Goal: Task Accomplishment & Management: Use online tool/utility

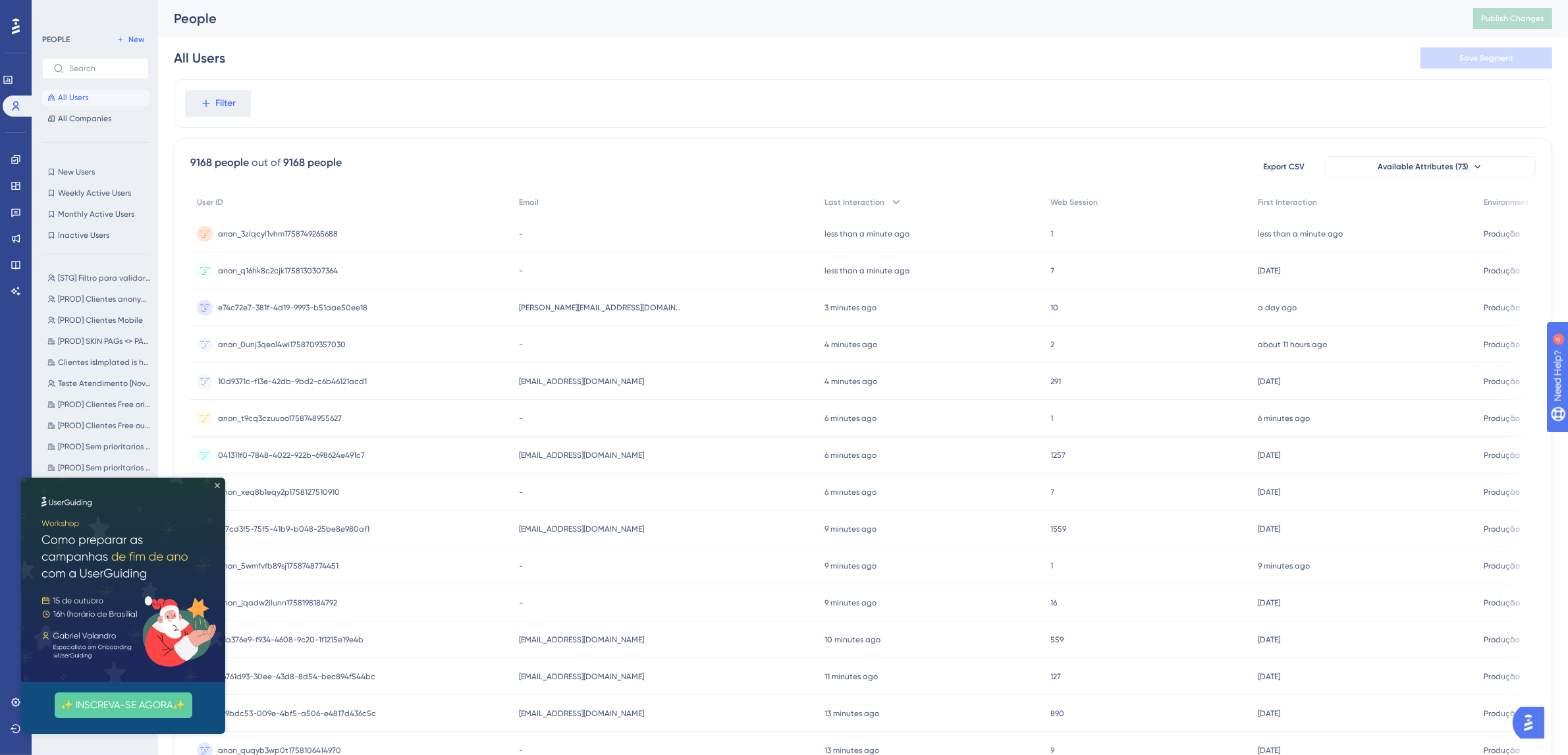
click at [215, 482] on icon "Close Preview" at bounding box center [218, 485] width 5 height 5
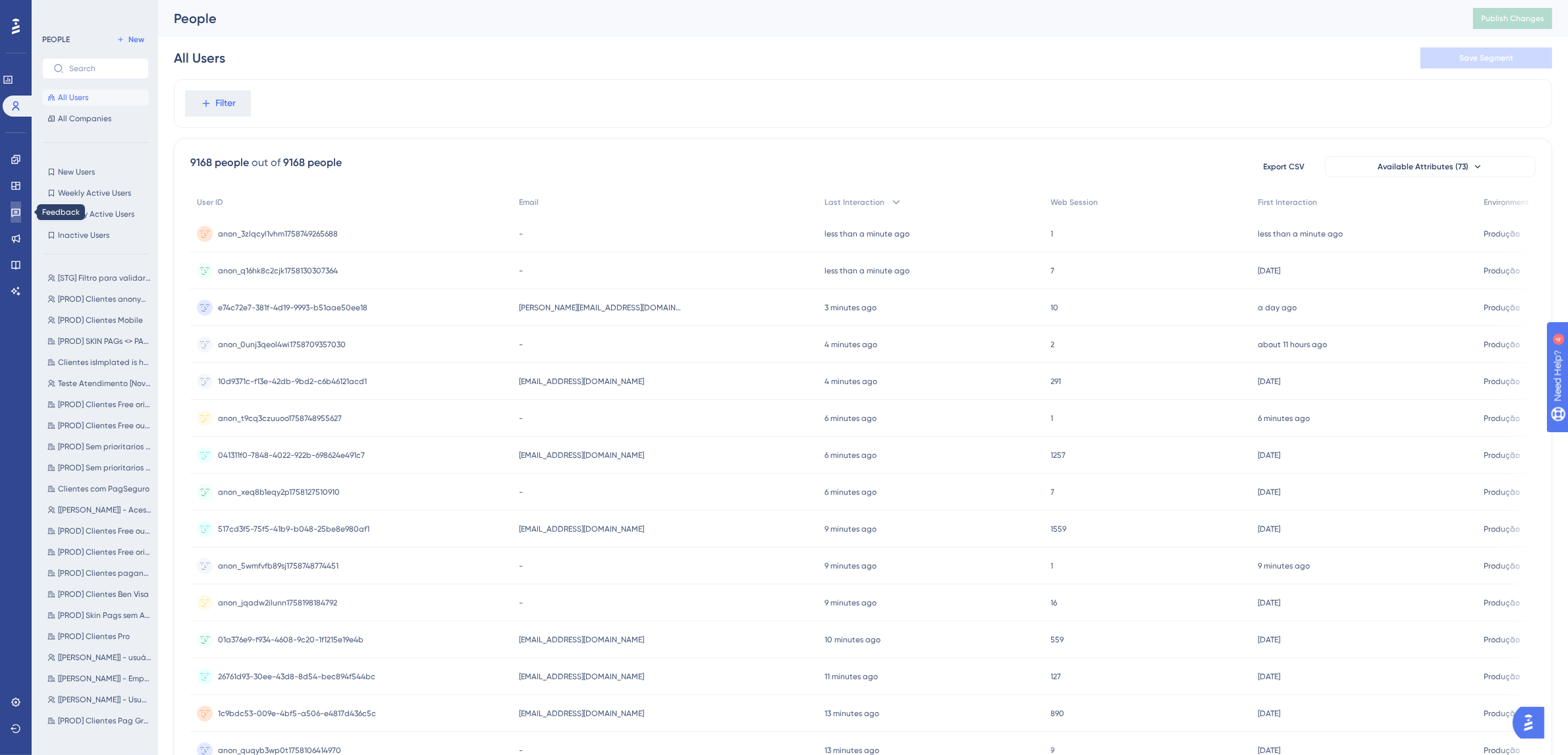
click at [18, 212] on icon at bounding box center [16, 212] width 11 height 11
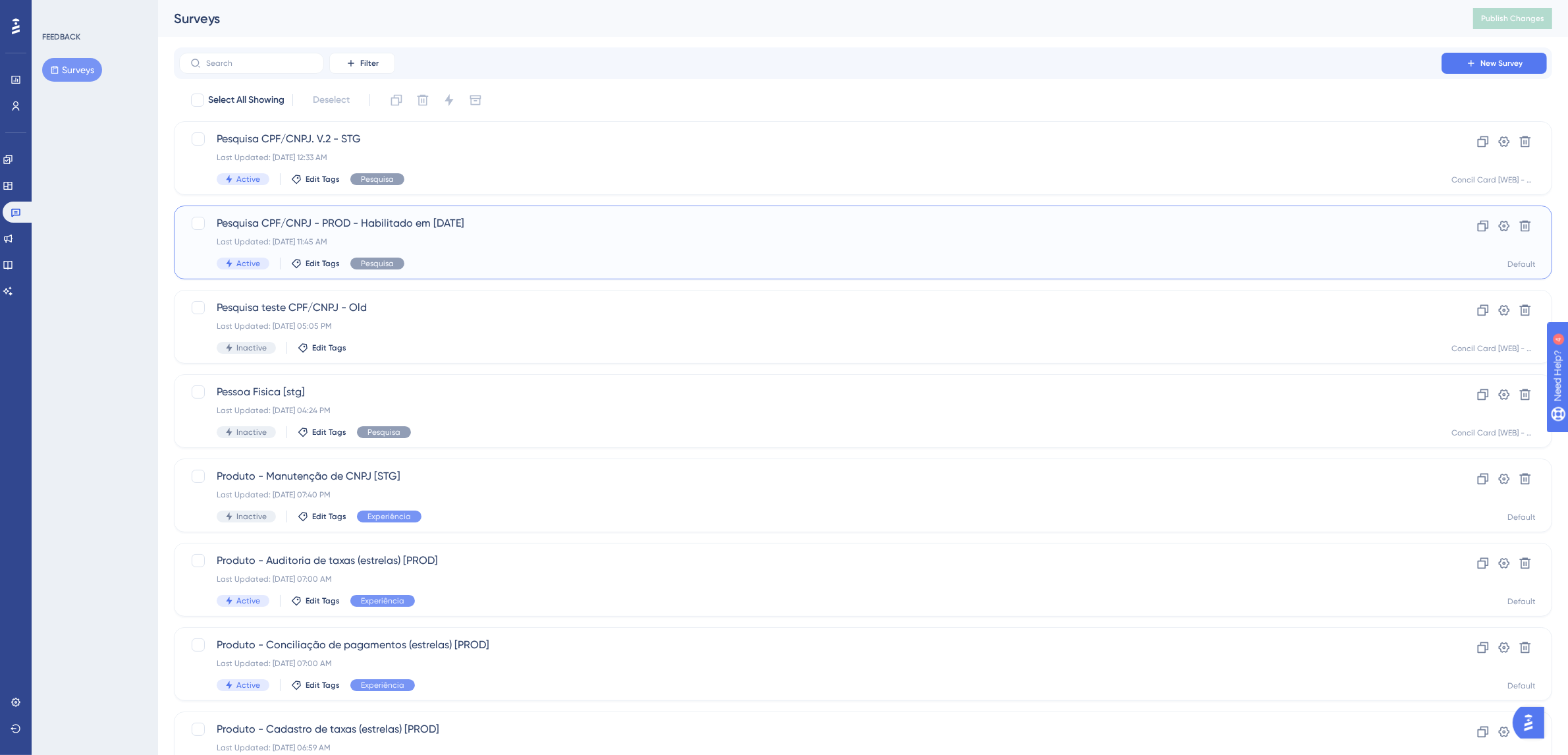
click at [591, 233] on div "Pesquisa CPF/CNPJ - PROD - Habilitado em [DATE] Last Updated: [DATE] 11:45 AM A…" at bounding box center [810, 241] width 1187 height 54
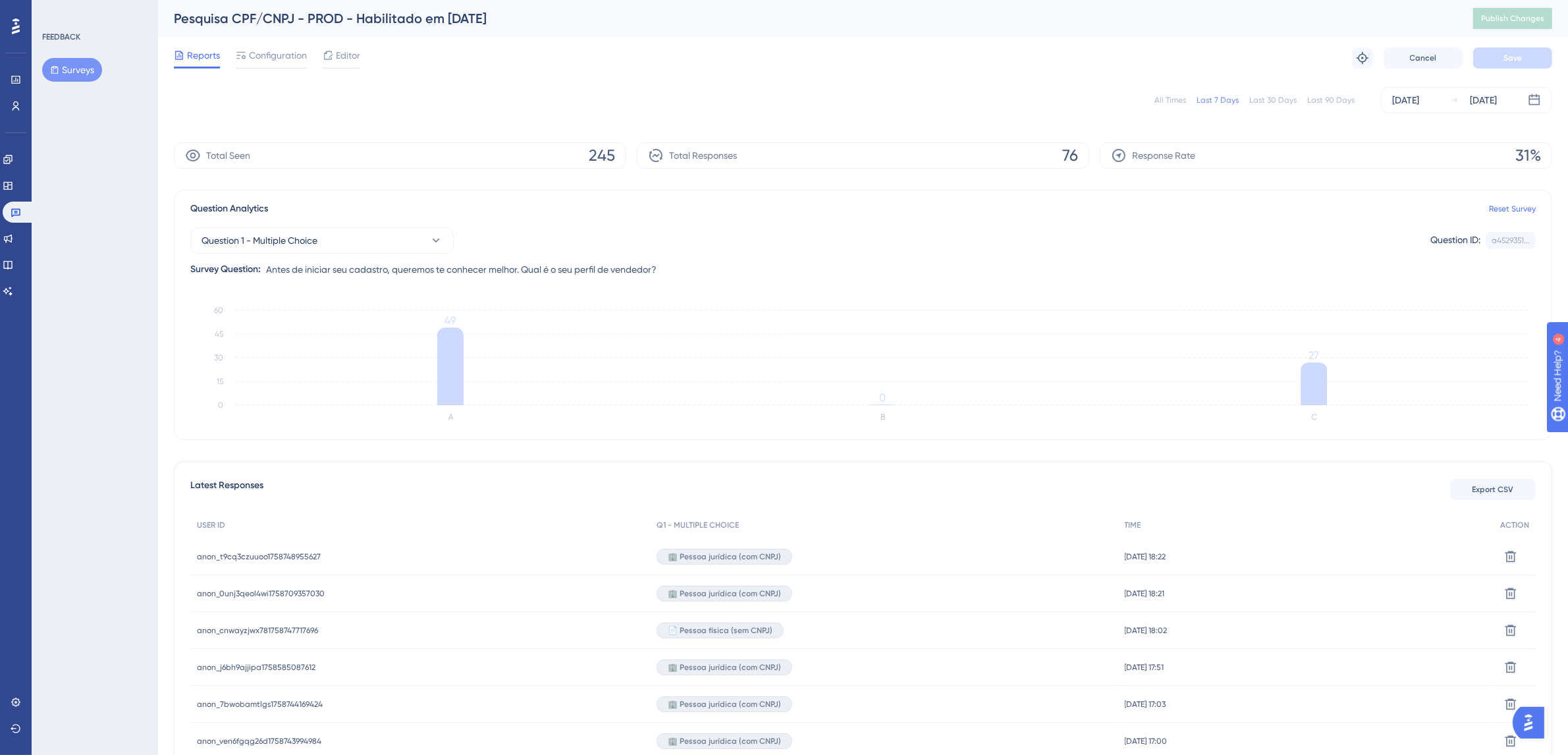
click at [272, 700] on span "anon_7bwobamtlgs1758744169424" at bounding box center [260, 704] width 126 height 11
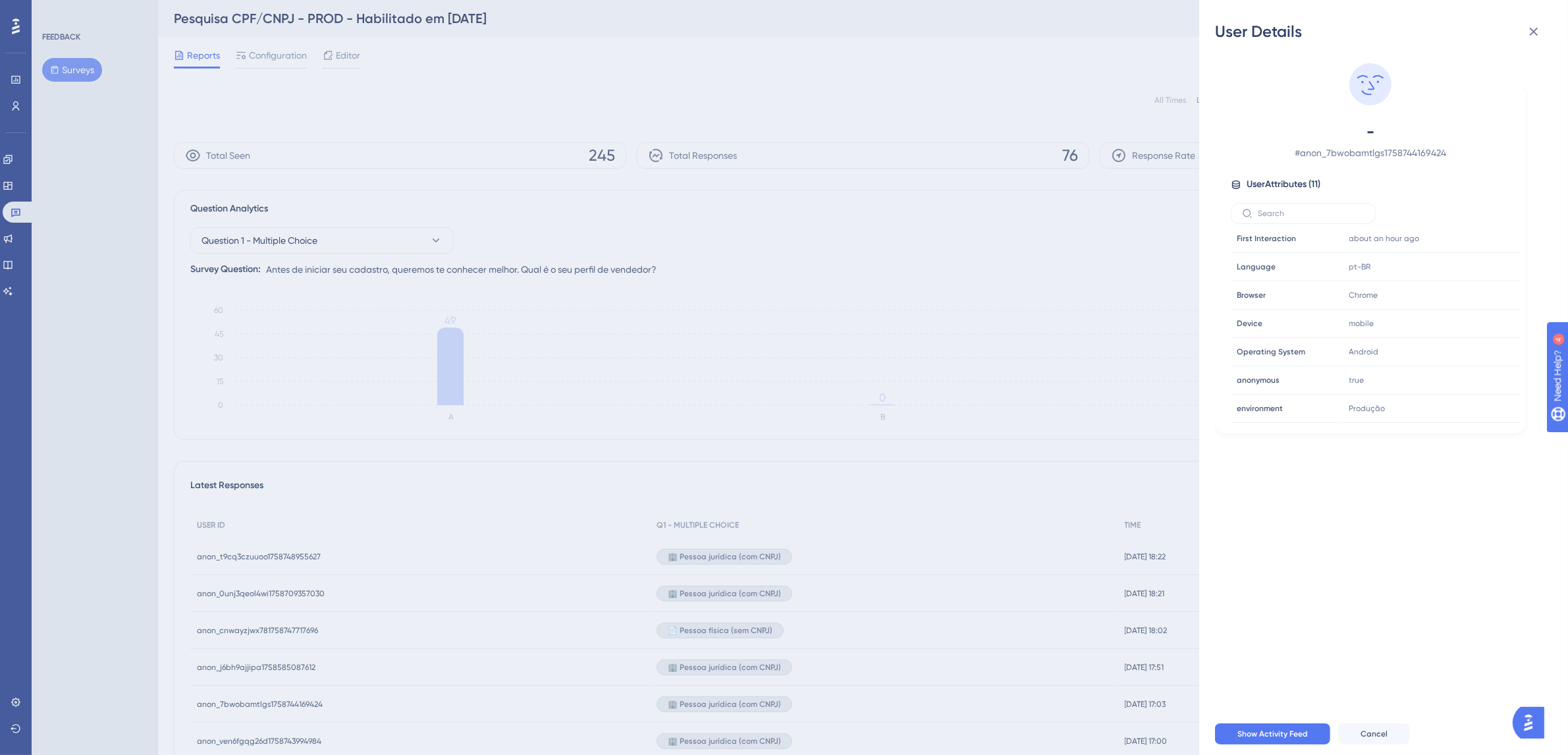
click at [1072, 280] on div "User Details - # anon_7bwobamtlgs1758744169424 User Attributes ( 11 ) Email Ema…" at bounding box center [784, 377] width 1568 height 755
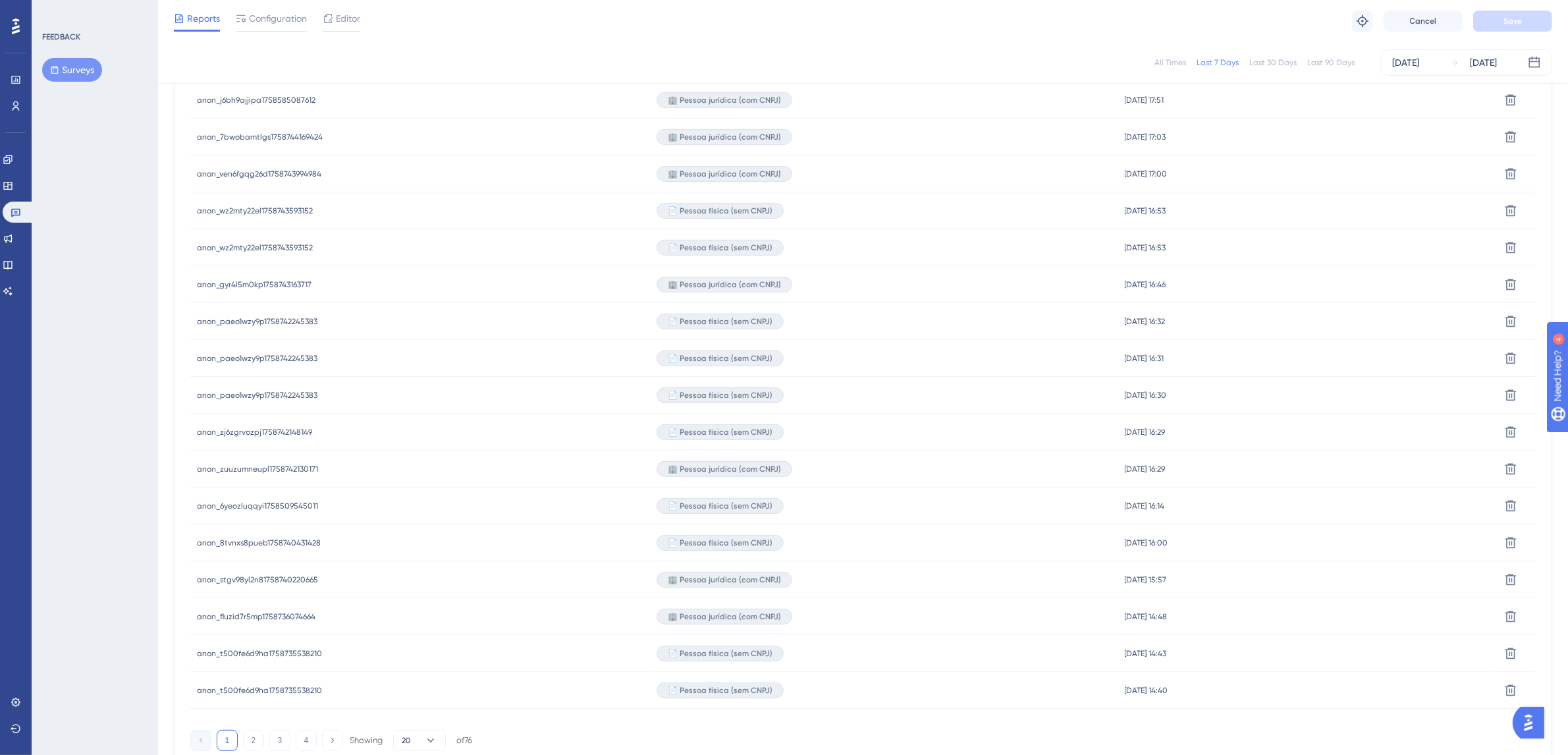
scroll to position [643, 0]
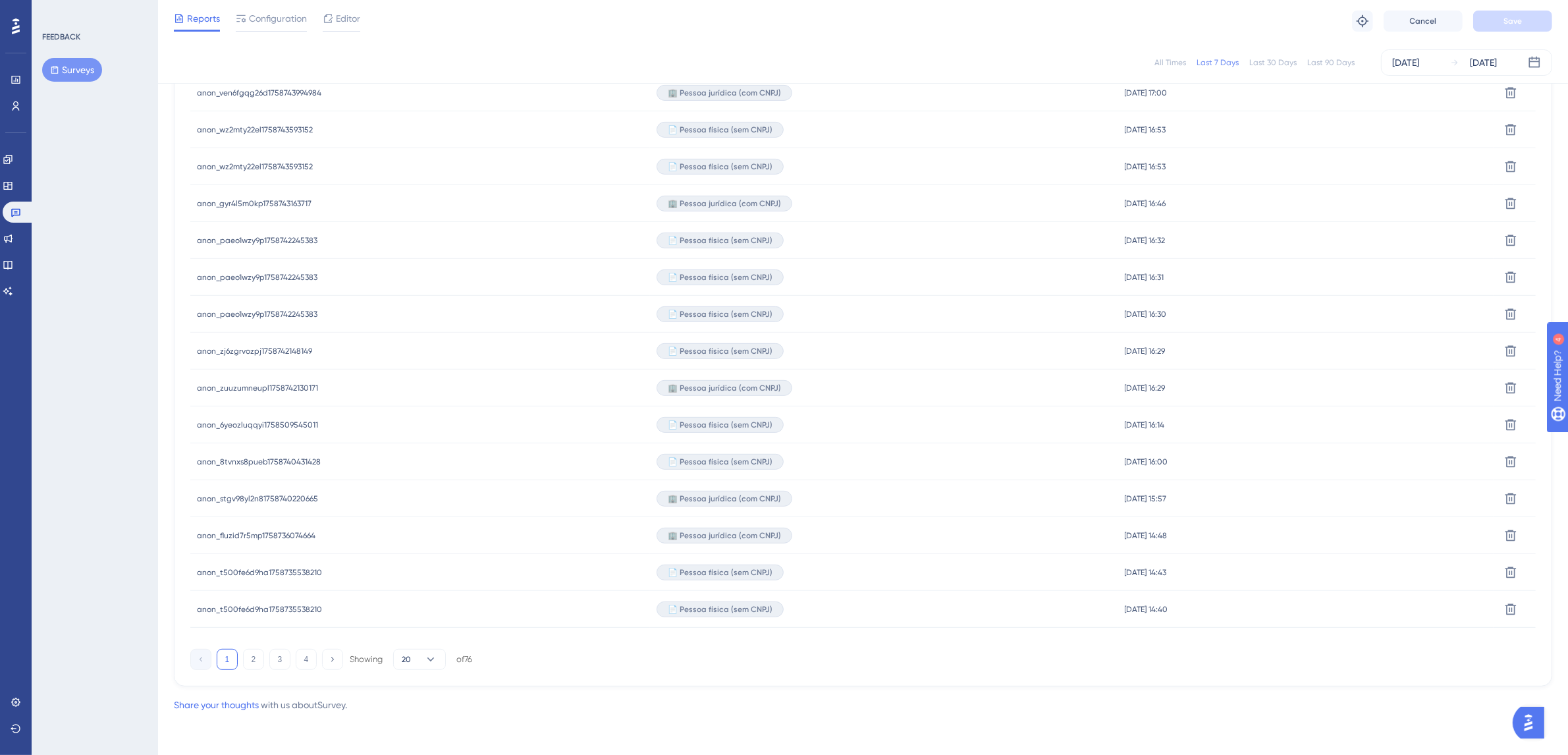
drag, startPoint x: 424, startPoint y: 672, endPoint x: 425, endPoint y: 659, distance: 13.0
click at [424, 672] on div "Latest Responses Export CSV USER ID Q1 - MULTIPLE CHOICE TIME ACTION anon_t9cq3…" at bounding box center [862, 249] width 1379 height 873
click at [429, 657] on icon at bounding box center [431, 659] width 13 height 13
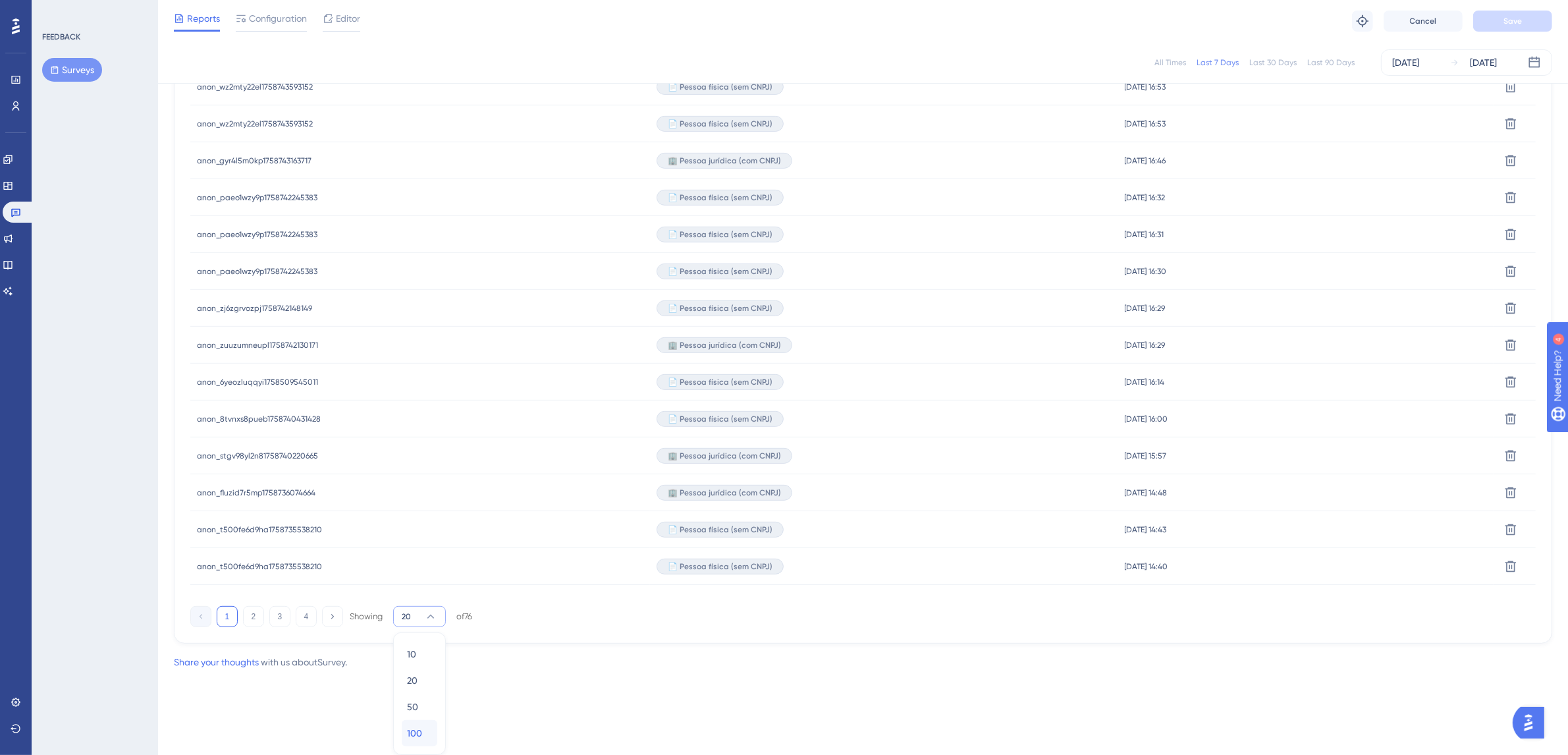
click at [430, 729] on div "100 100" at bounding box center [419, 733] width 25 height 26
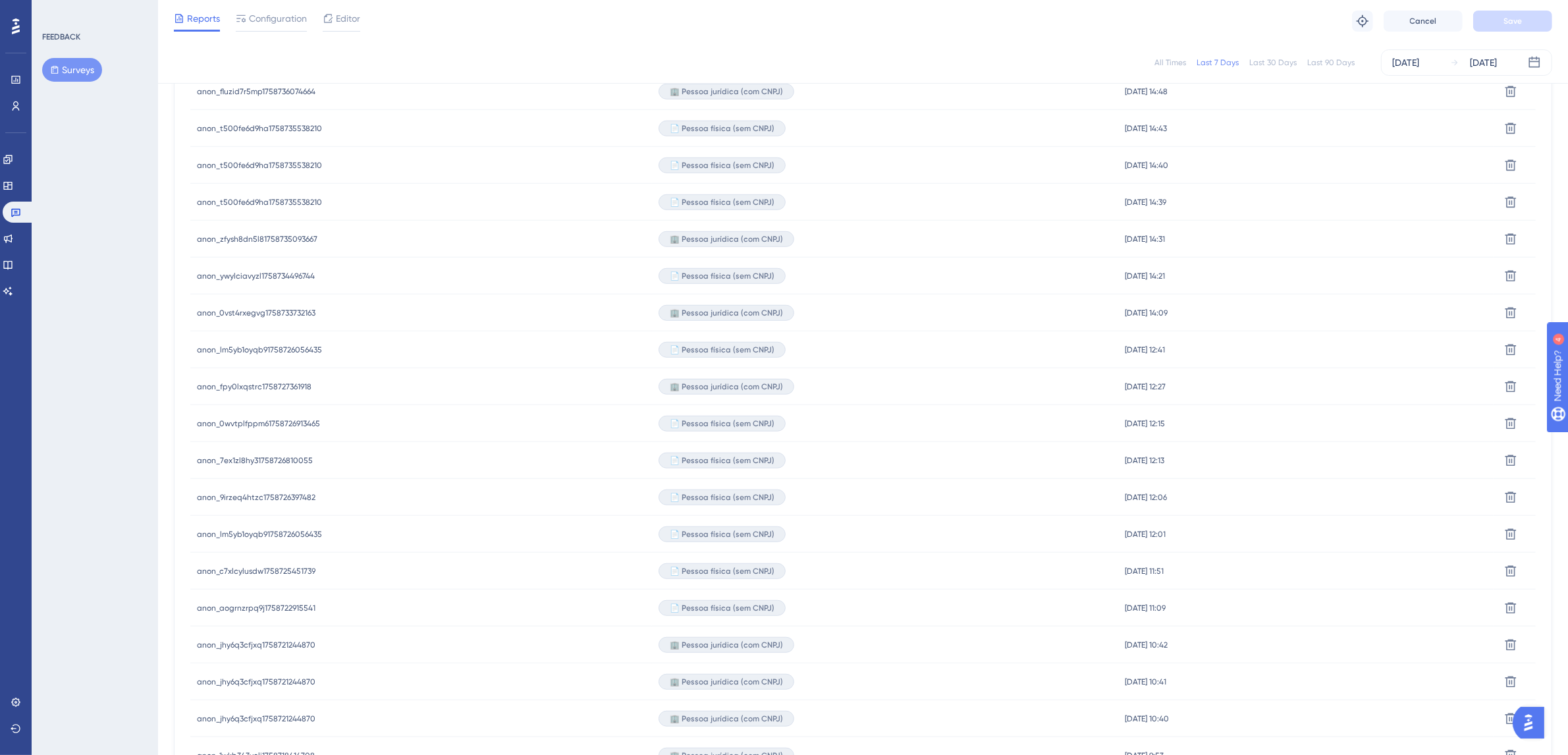
scroll to position [1186, 0]
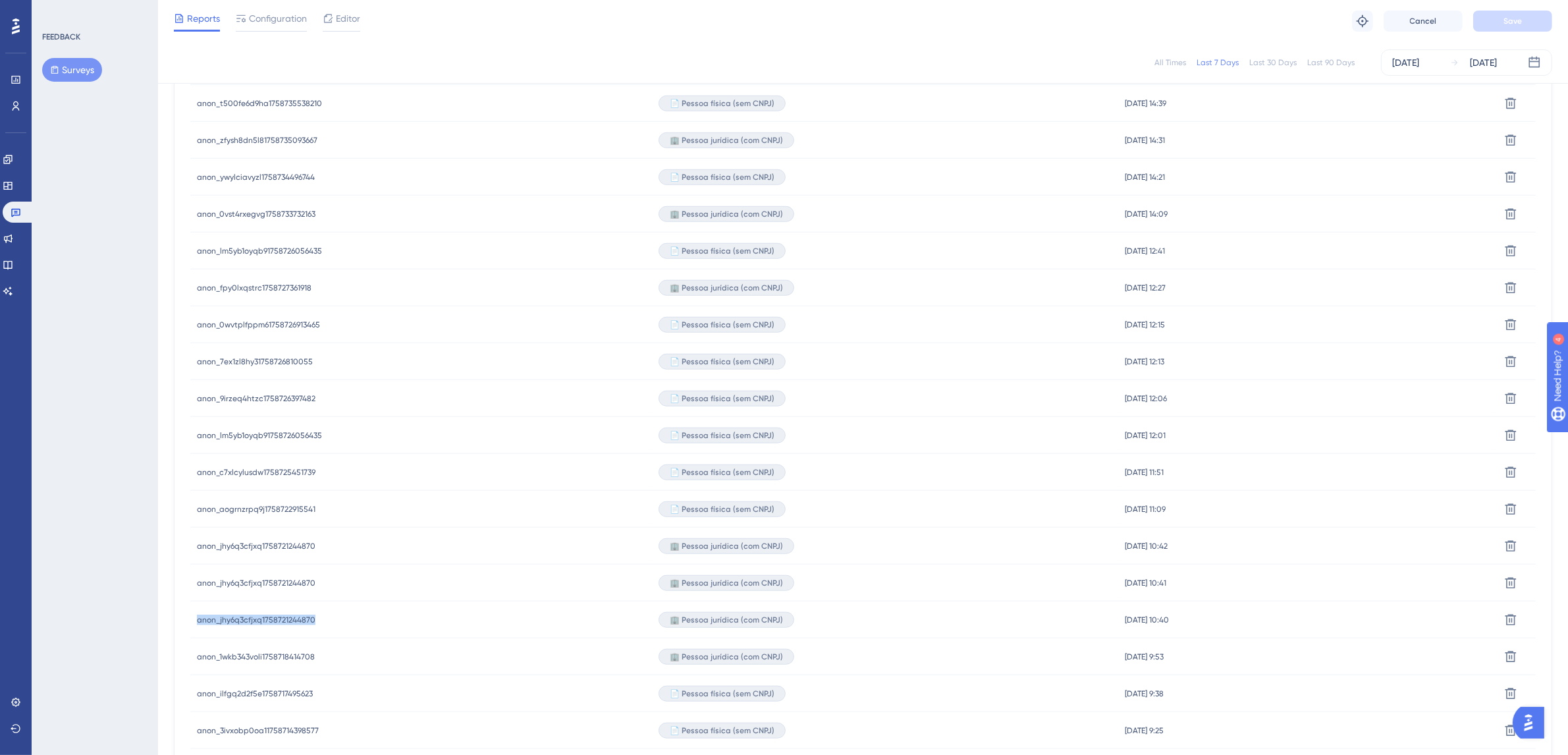
drag, startPoint x: 324, startPoint y: 620, endPoint x: 171, endPoint y: 616, distance: 153.1
click at [171, 616] on div "Performance Users Engagement Widgets Feedback Product Updates Knowledge Base AI…" at bounding box center [862, 522] width 1410 height 3416
copy span "anon_jhy6q3cfjxq1758721244870"
click at [78, 485] on div "FEEDBACK Surveys" at bounding box center [95, 377] width 127 height 755
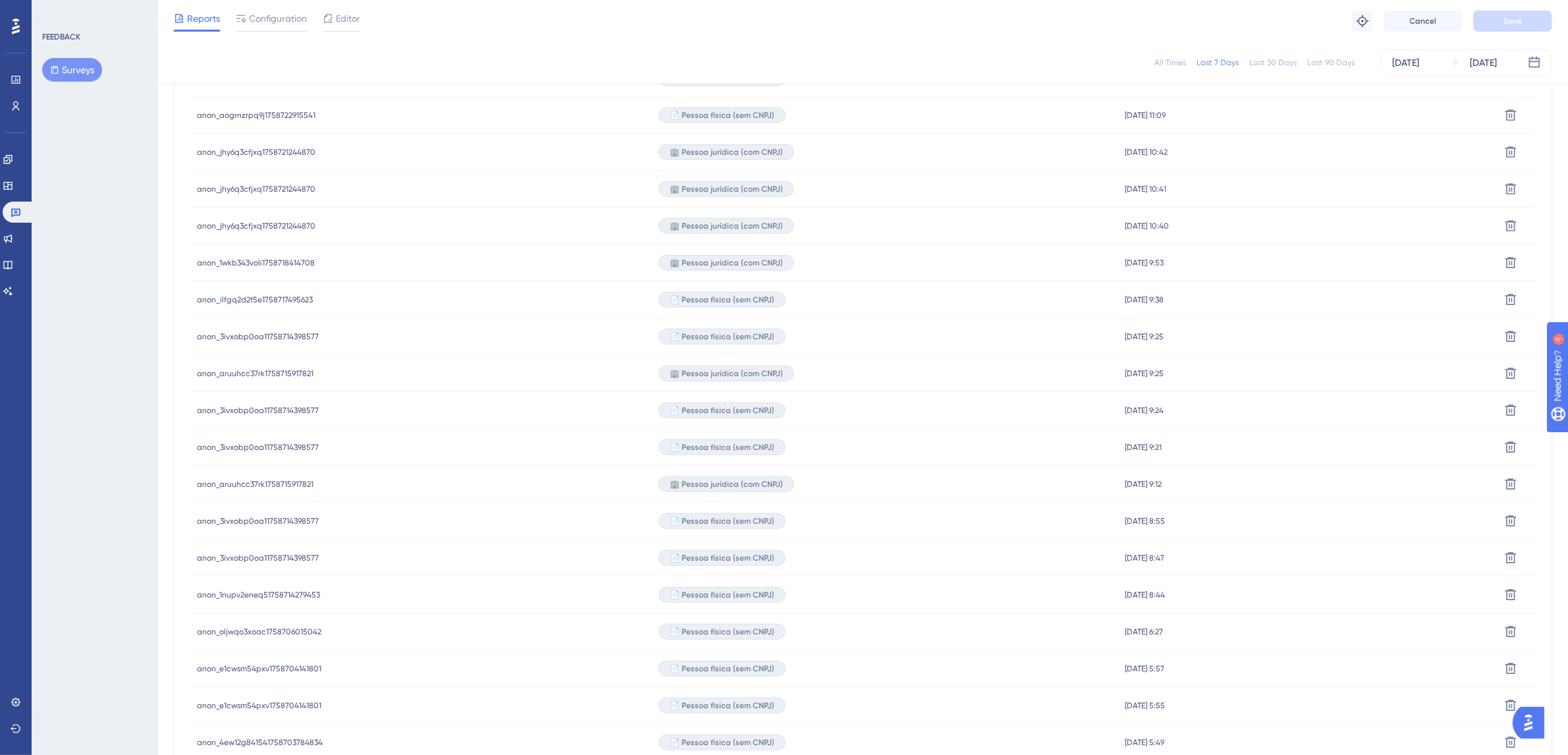
scroll to position [1580, 0]
drag, startPoint x: 333, startPoint y: 440, endPoint x: 195, endPoint y: 442, distance: 138.0
click at [195, 442] on div "anon_3ivxobp0oa11758714398577 anon_3ivxobp0oa11758714398577" at bounding box center [421, 446] width 462 height 37
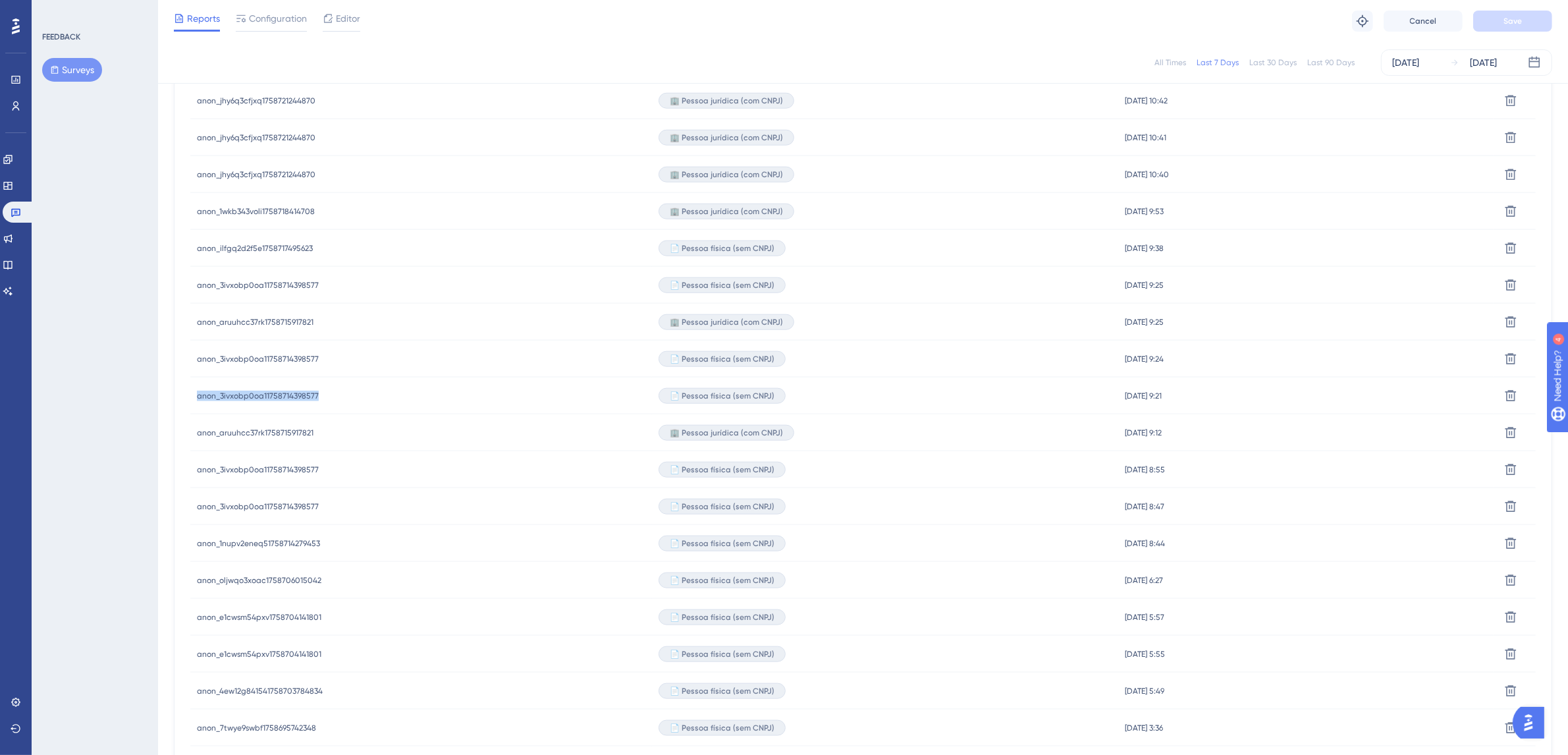
scroll to position [1496, 0]
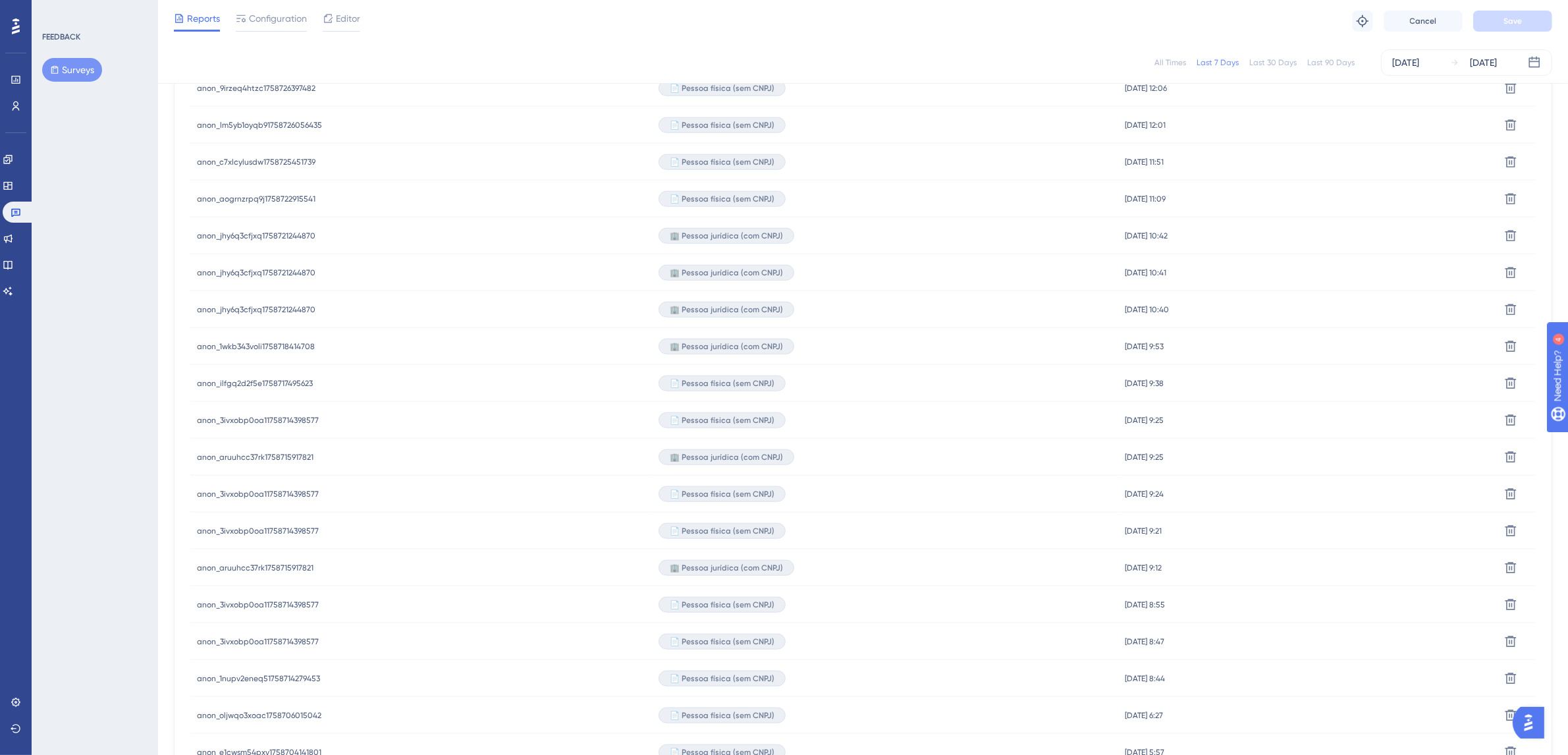
click at [123, 447] on div "FEEDBACK Surveys" at bounding box center [95, 377] width 127 height 755
drag, startPoint x: 330, startPoint y: 492, endPoint x: 492, endPoint y: 486, distance: 162.1
click at [200, 486] on div "anon_3ivxobp0oa11758714398577 anon_3ivxobp0oa11758714398577" at bounding box center [421, 494] width 462 height 37
copy span "anon_3ivxobp0oa11758714398577"
click at [67, 415] on div "FEEDBACK Surveys" at bounding box center [95, 377] width 127 height 755
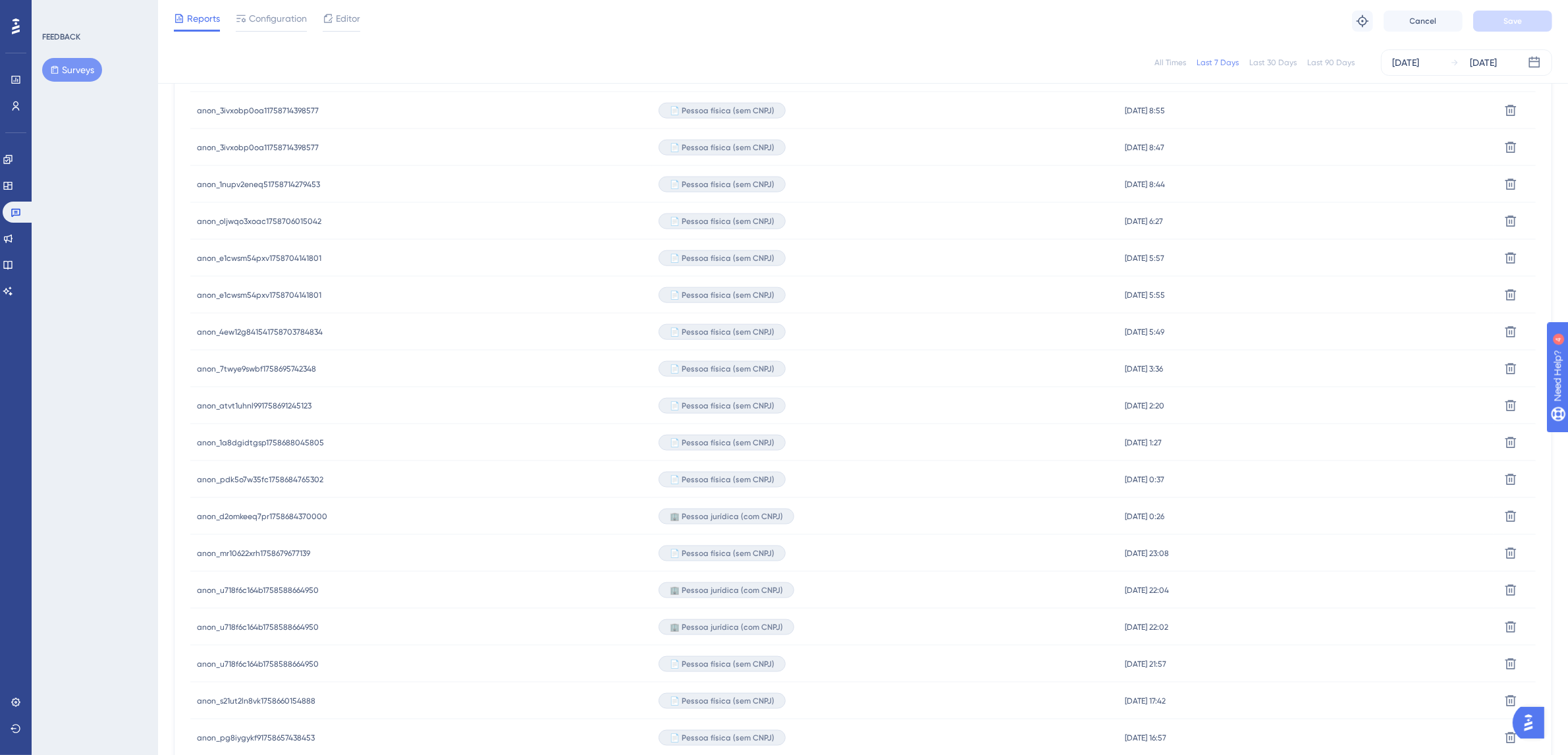
scroll to position [2089, 0]
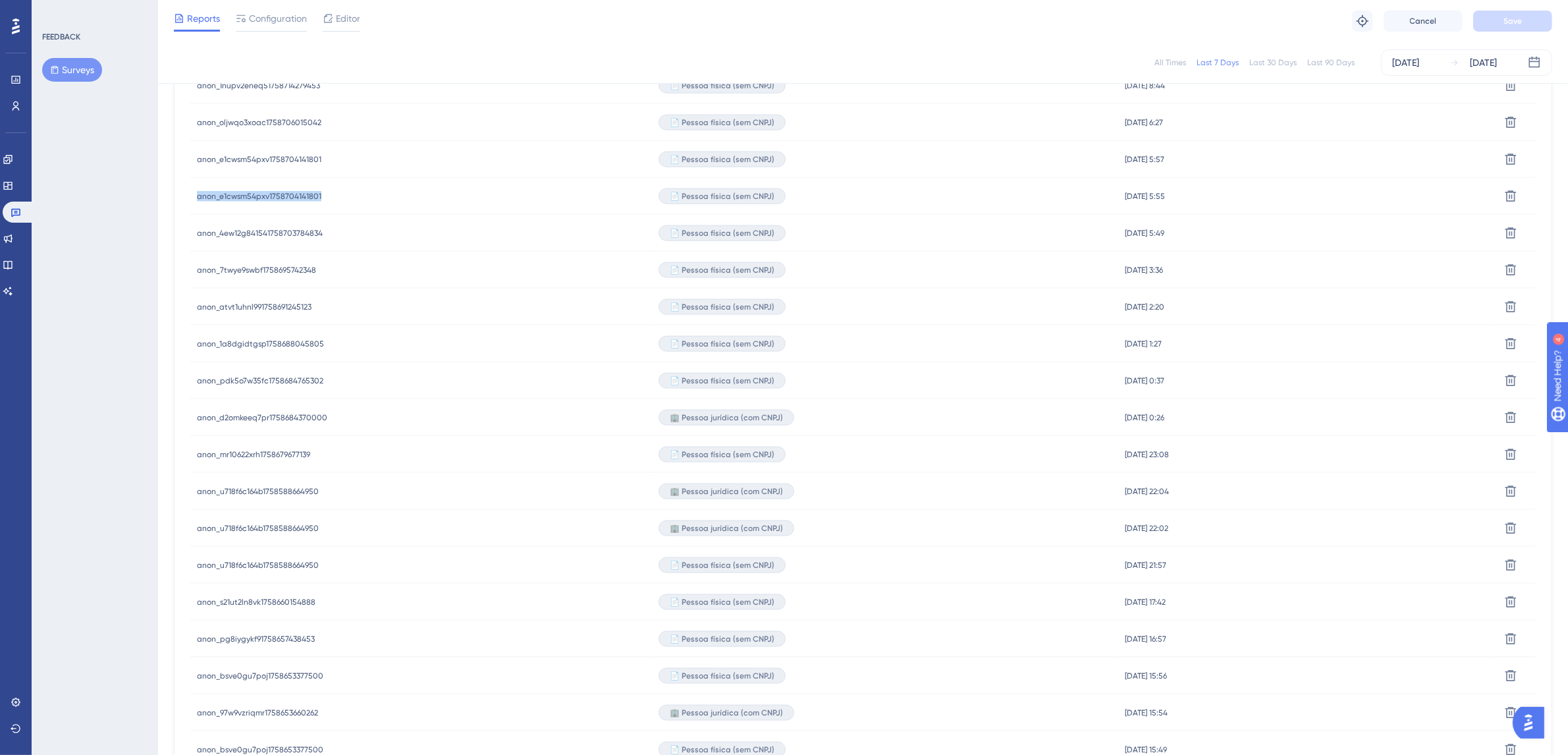
drag, startPoint x: 330, startPoint y: 196, endPoint x: 195, endPoint y: 197, distance: 135.0
click at [195, 197] on div "anon_e1cwsm54pxv1758704141801 anon_e1cwsm54pxv1758704141801" at bounding box center [421, 196] width 462 height 37
copy span "anon_e1cwsm54pxv1758704141801"
click at [84, 397] on div "FEEDBACK Surveys" at bounding box center [95, 377] width 127 height 755
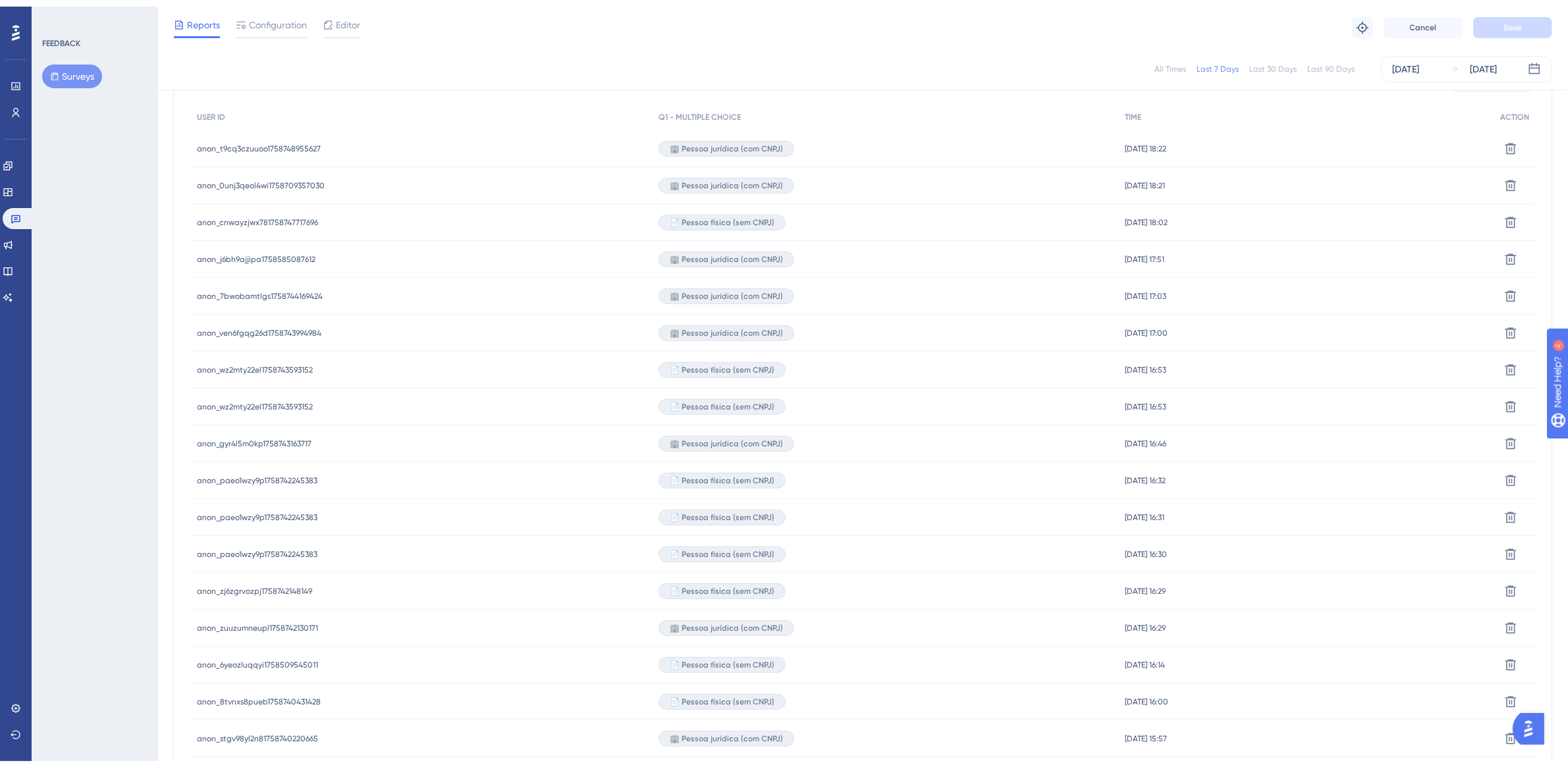
scroll to position [0, 0]
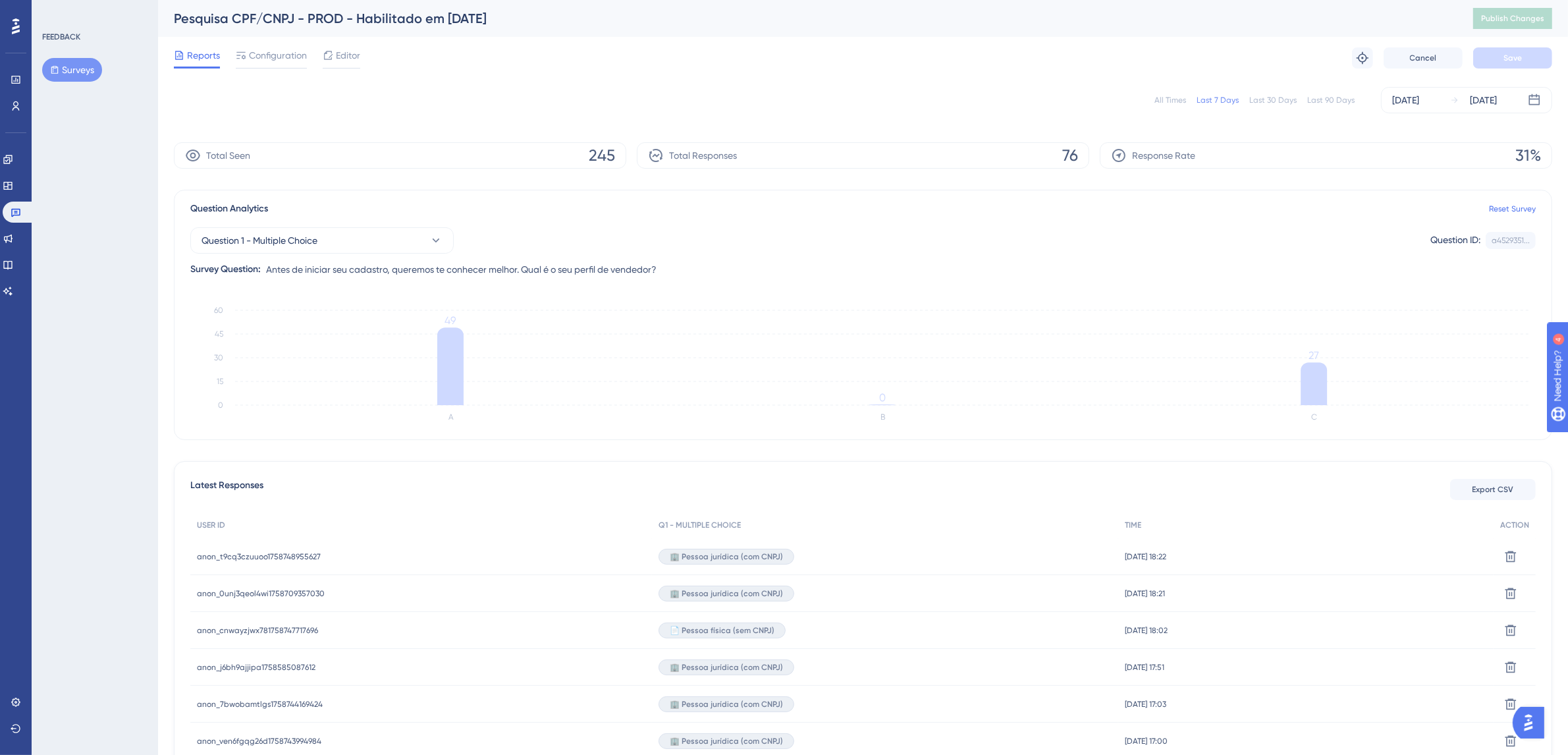
click at [77, 499] on div "FEEDBACK Surveys" at bounding box center [95, 377] width 127 height 755
click at [11, 20] on icon at bounding box center [15, 26] width 8 height 17
